Goal: Navigation & Orientation: Understand site structure

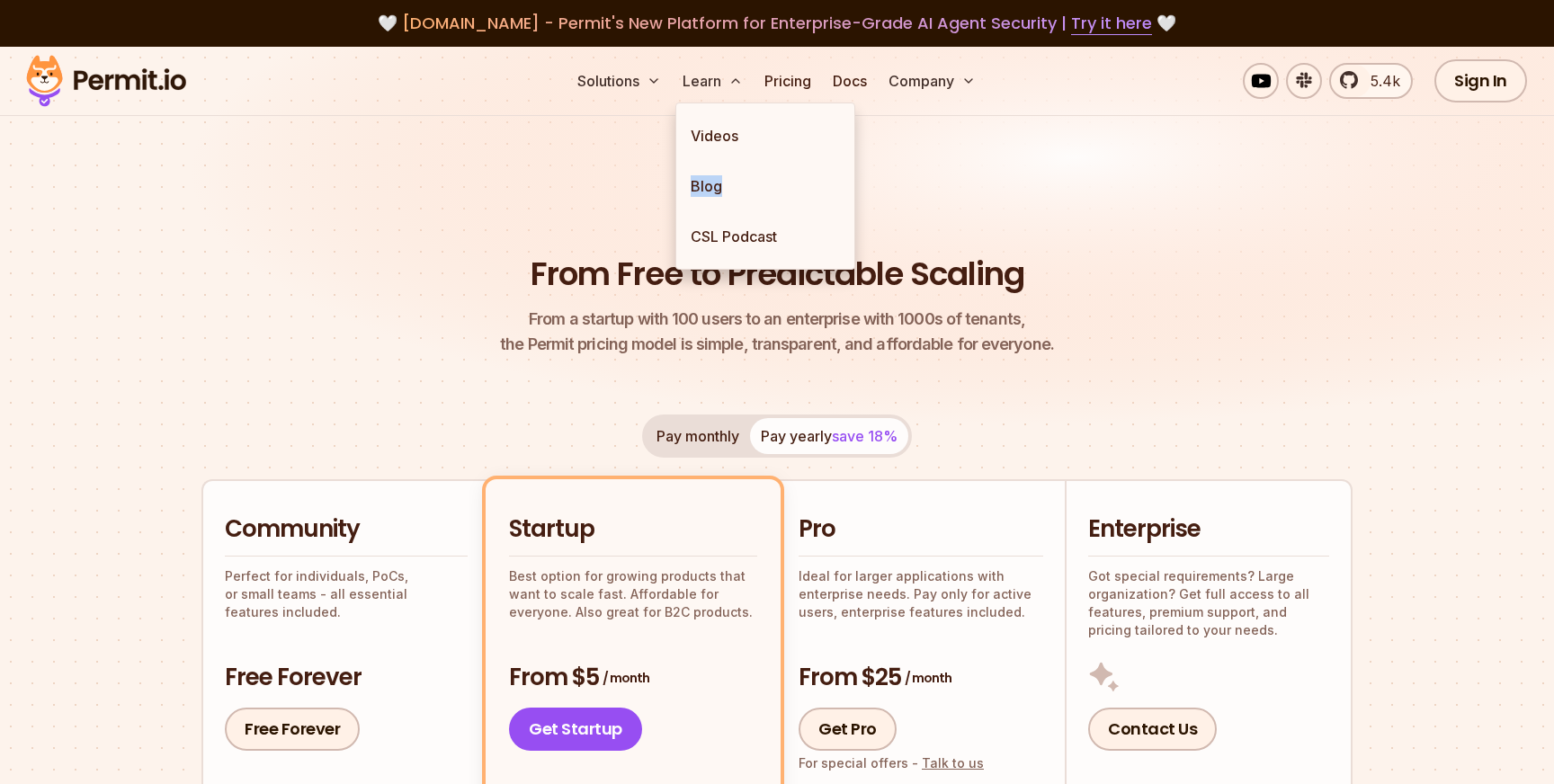
click at [535, 119] on img at bounding box center [777, 253] width 1554 height 413
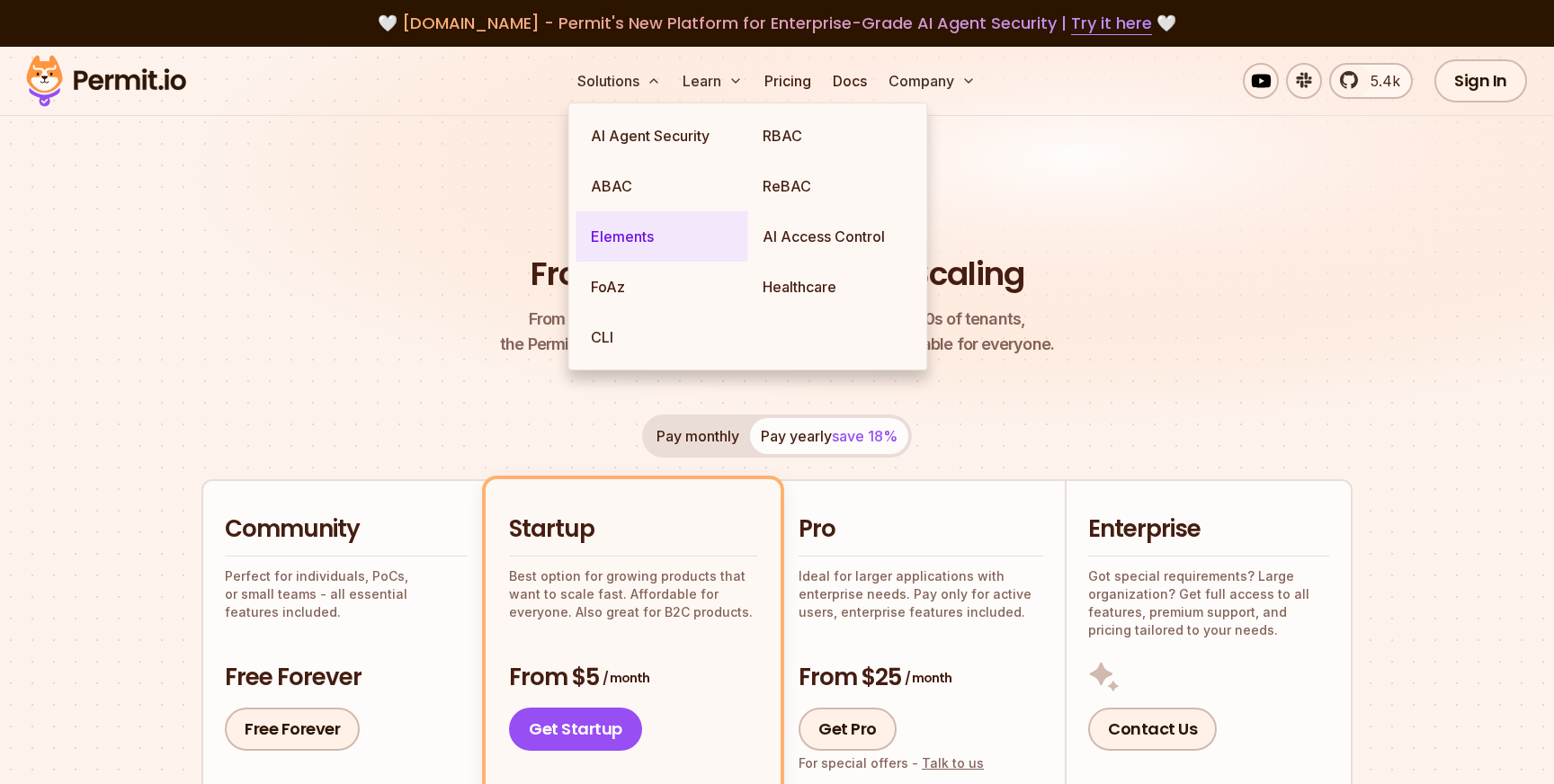
click at [625, 214] on link "Elements" at bounding box center [661, 236] width 171 height 50
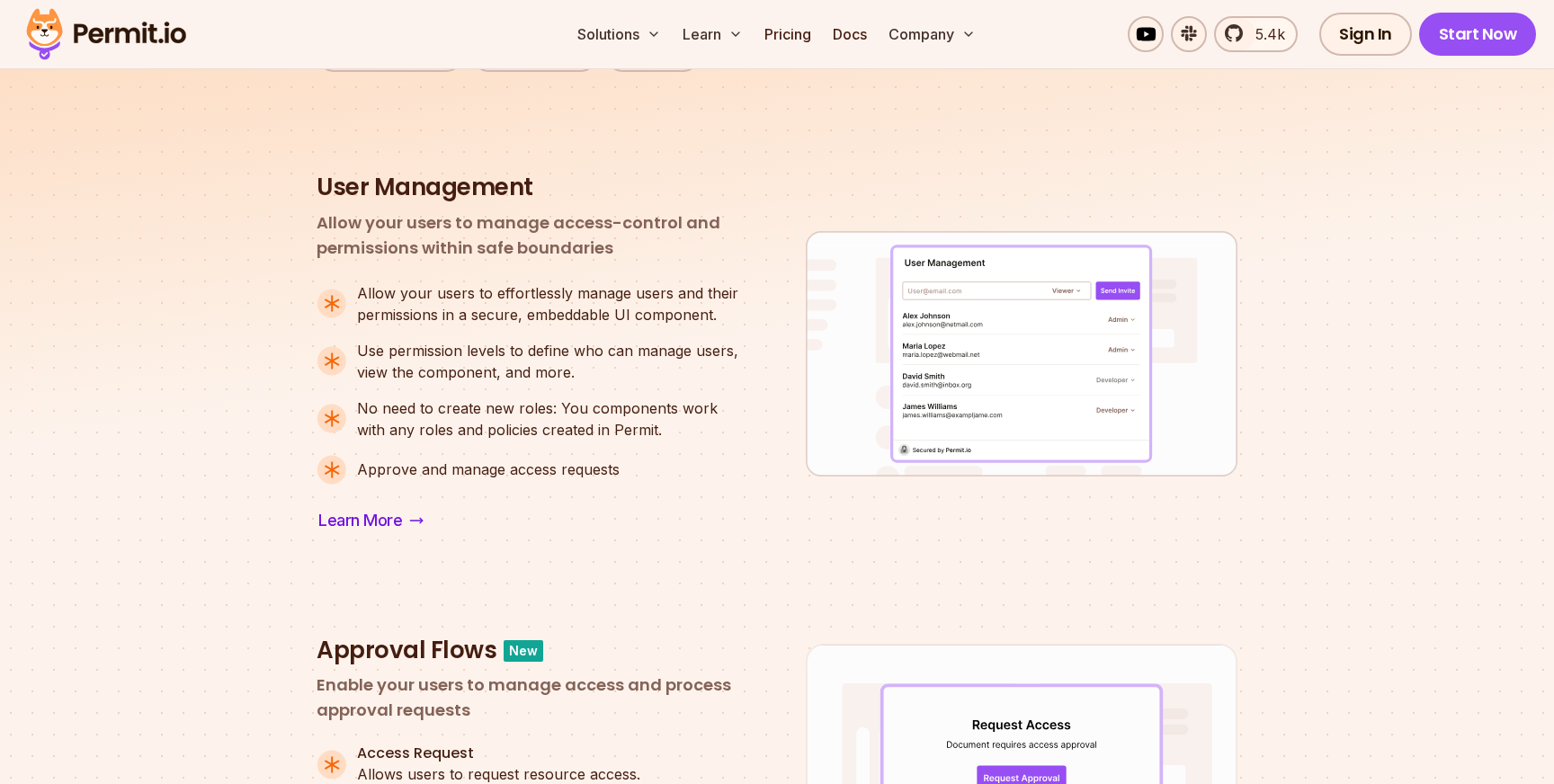
scroll to position [585, 0]
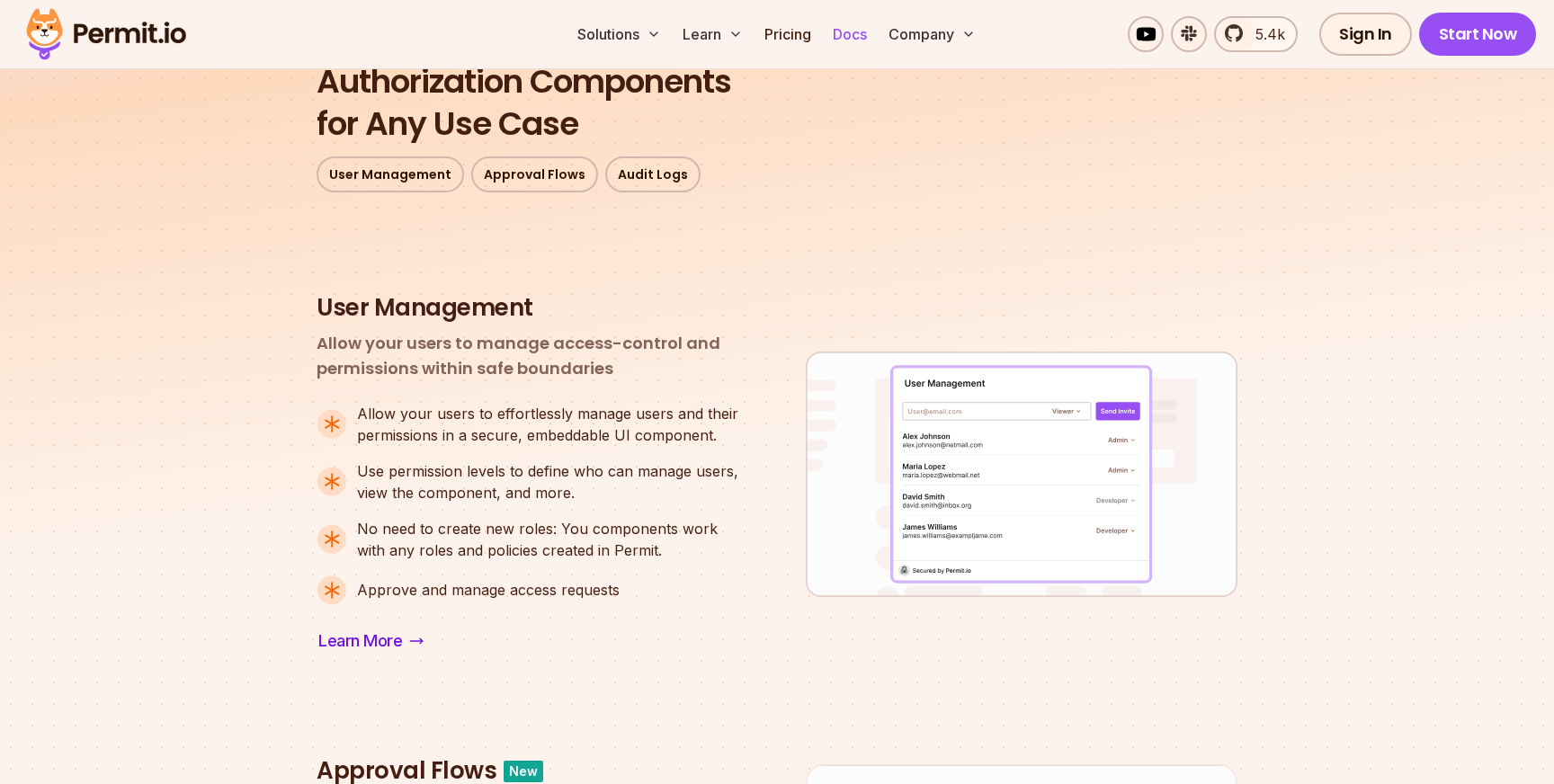
click at [854, 24] on link "Docs" at bounding box center [850, 34] width 48 height 36
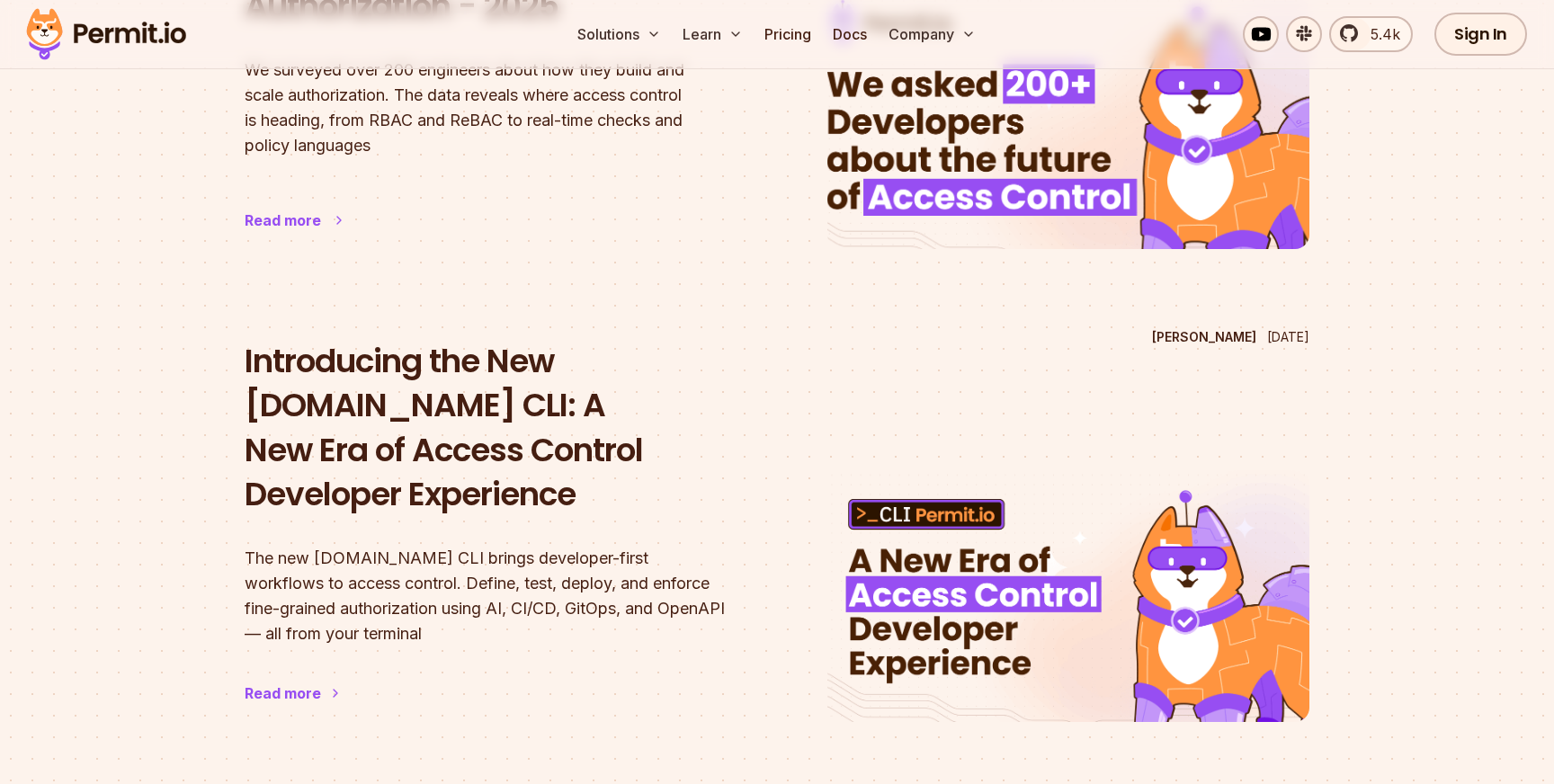
scroll to position [433, 0]
